Goal: Find specific page/section: Find specific page/section

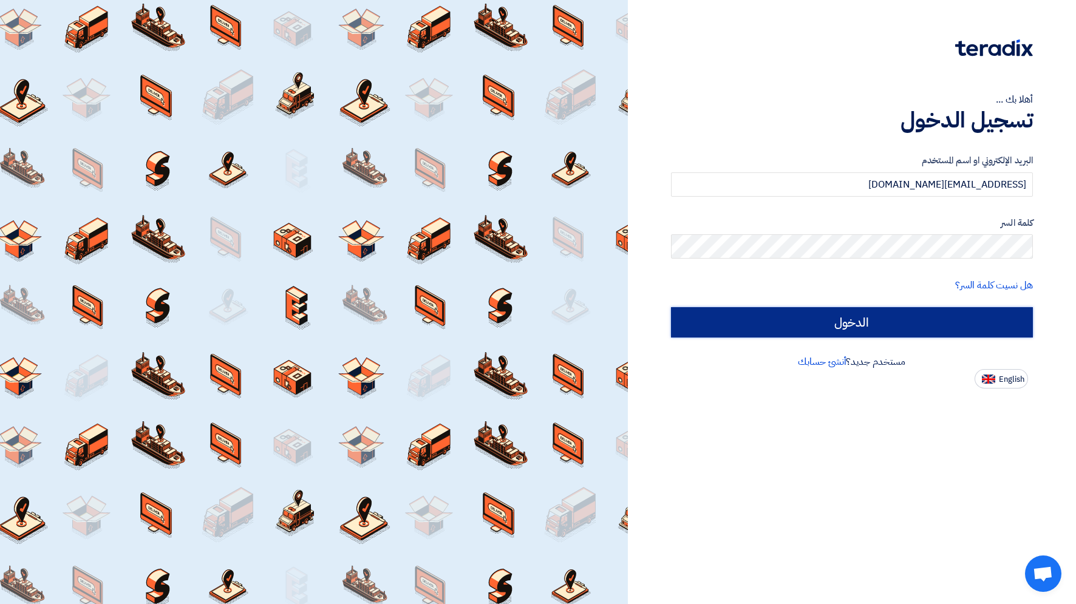
click at [908, 332] on input "الدخول" at bounding box center [852, 322] width 362 height 30
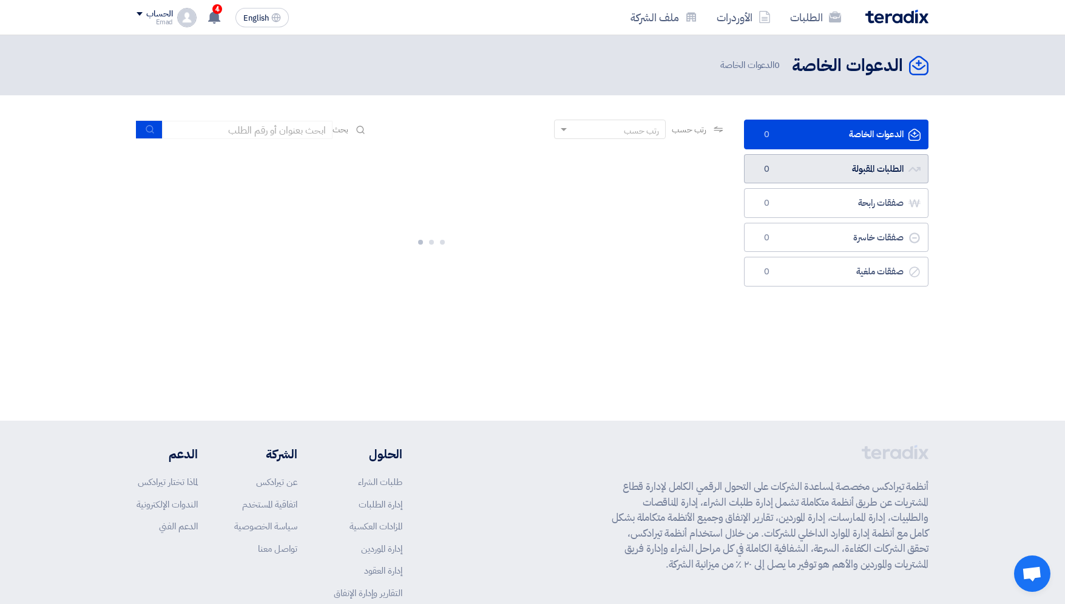
click at [838, 164] on link "الطلبات المقبولة الطلبات المقبولة 0" at bounding box center [836, 169] width 185 height 30
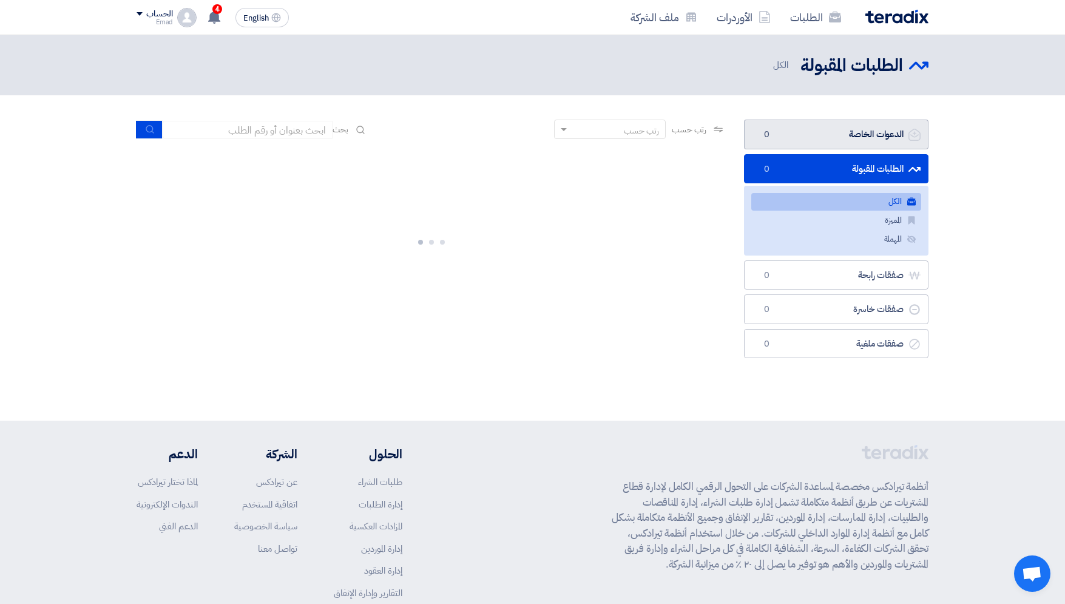
click at [808, 138] on link "الدعوات الخاصة الدعوات الخاصة 0" at bounding box center [836, 135] width 185 height 30
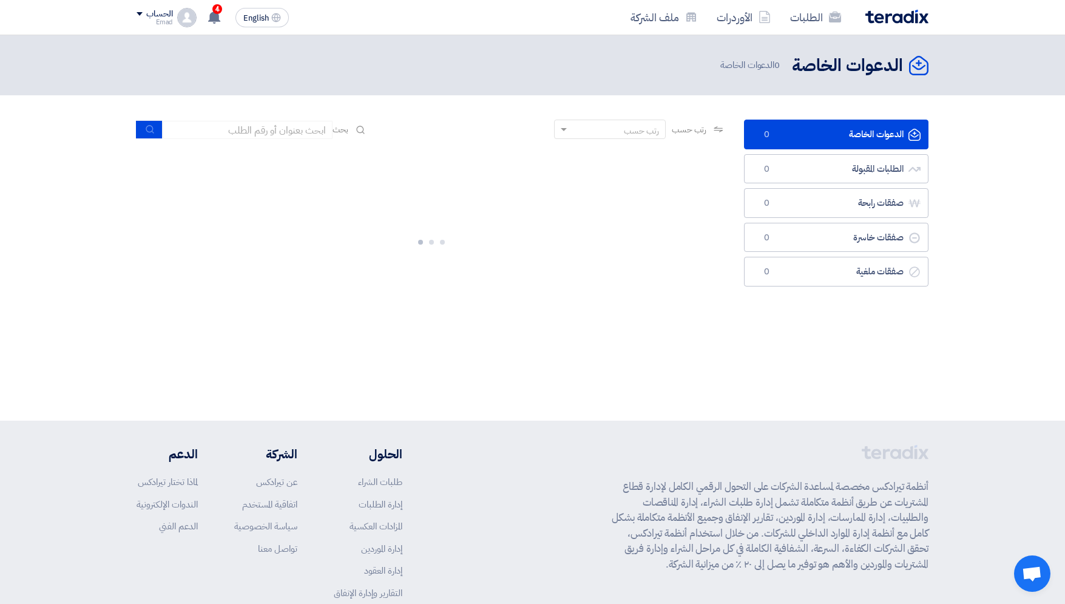
click at [555, 124] on span at bounding box center [562, 129] width 15 height 13
click at [581, 240] on div at bounding box center [431, 240] width 589 height 182
